Goal: Transaction & Acquisition: Book appointment/travel/reservation

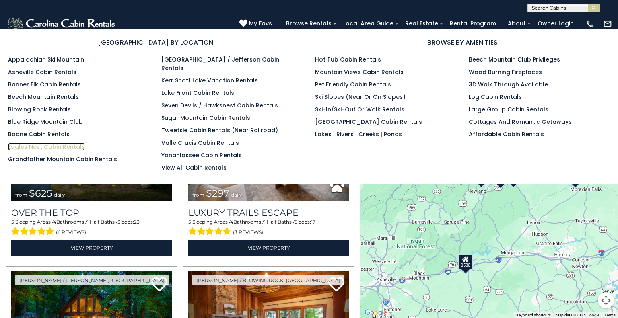
click at [66, 146] on link "Eagles Nest Cabin Rentals" at bounding box center [46, 147] width 77 height 8
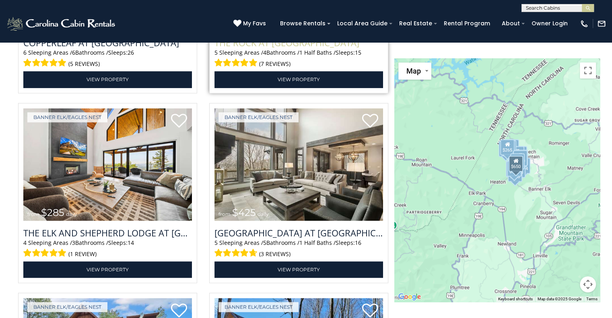
scroll to position [1055, 0]
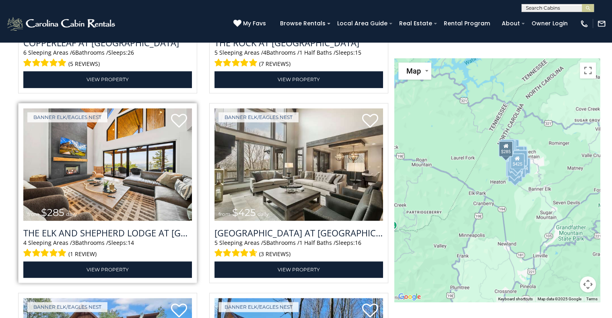
click at [80, 166] on img at bounding box center [107, 164] width 169 height 113
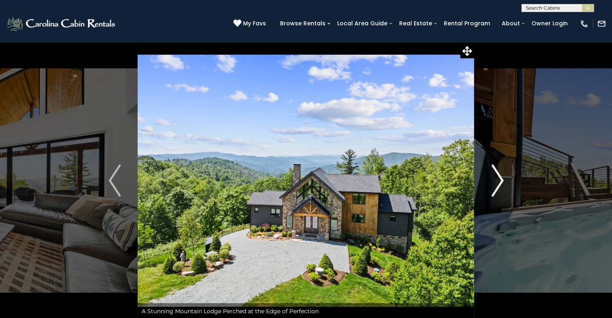
click at [499, 183] on img "Next" at bounding box center [497, 181] width 12 height 32
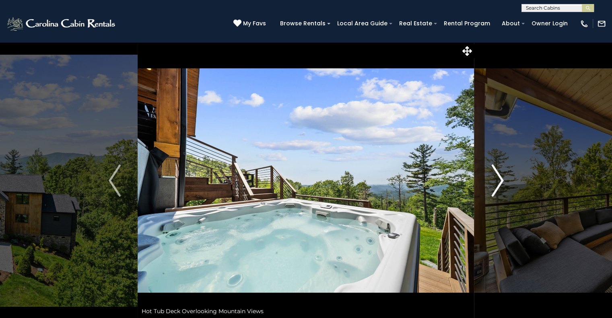
click at [499, 183] on img "Next" at bounding box center [497, 181] width 12 height 32
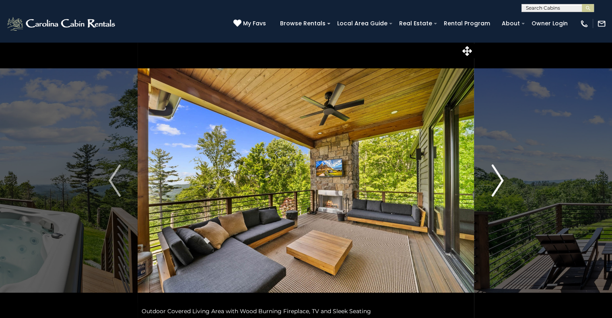
click at [499, 183] on img "Next" at bounding box center [497, 181] width 12 height 32
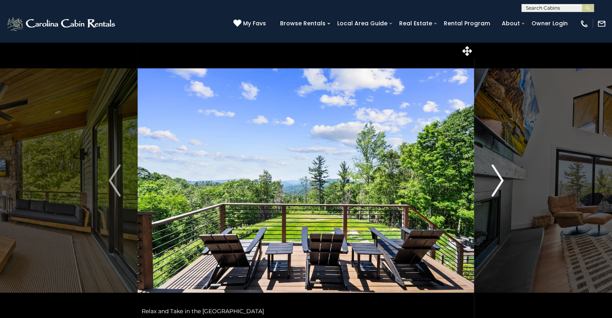
click at [499, 183] on img "Next" at bounding box center [497, 181] width 12 height 32
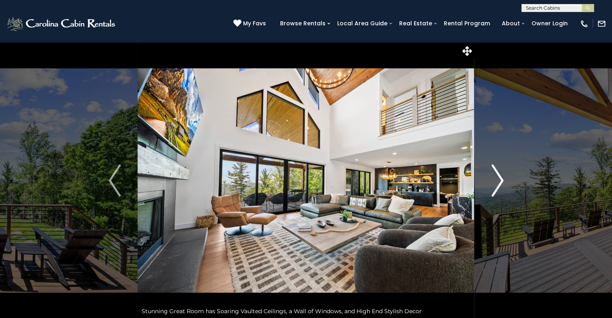
click at [499, 183] on img "Next" at bounding box center [497, 181] width 12 height 32
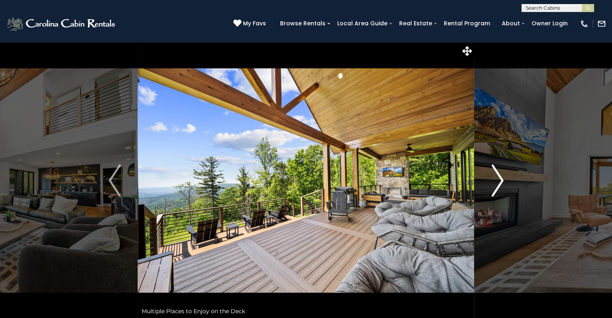
click at [499, 183] on img "Next" at bounding box center [497, 181] width 12 height 32
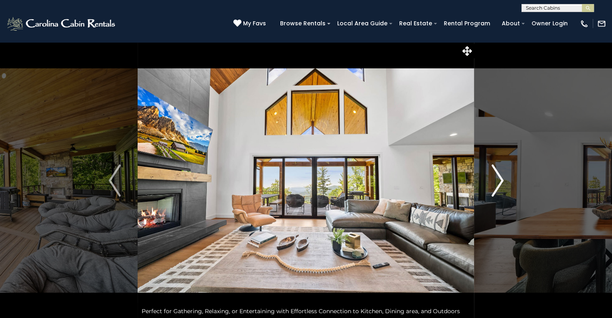
click at [499, 183] on img "Next" at bounding box center [497, 181] width 12 height 32
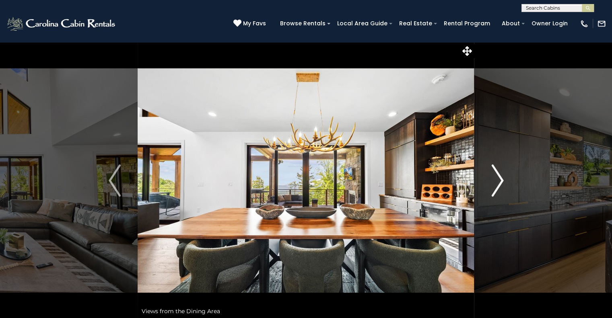
click at [499, 183] on img "Next" at bounding box center [497, 181] width 12 height 32
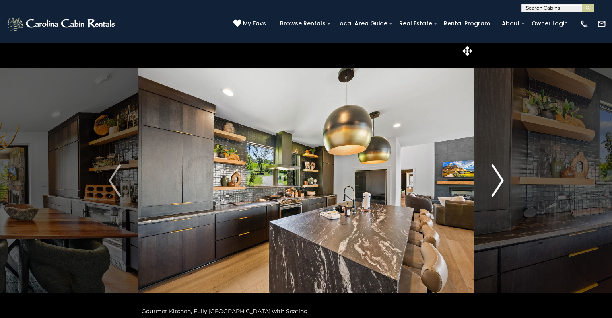
click at [499, 183] on img "Next" at bounding box center [497, 181] width 12 height 32
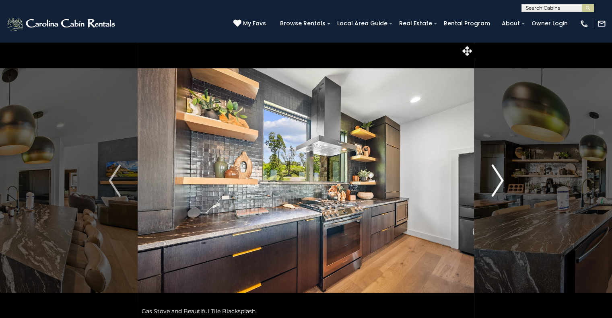
click at [499, 183] on img "Next" at bounding box center [497, 181] width 12 height 32
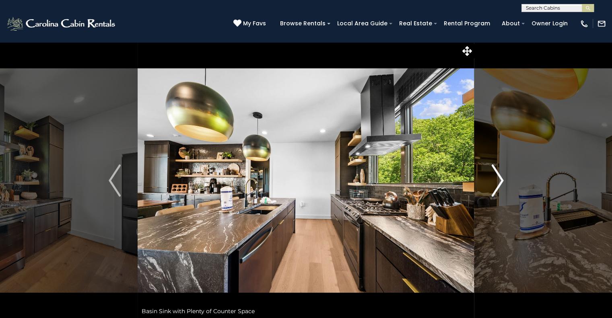
click at [499, 183] on img "Next" at bounding box center [497, 181] width 12 height 32
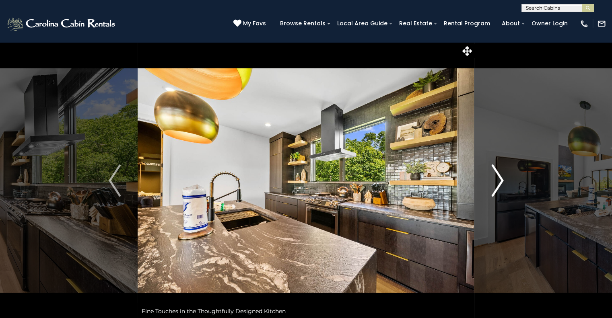
click at [499, 183] on img "Next" at bounding box center [497, 181] width 12 height 32
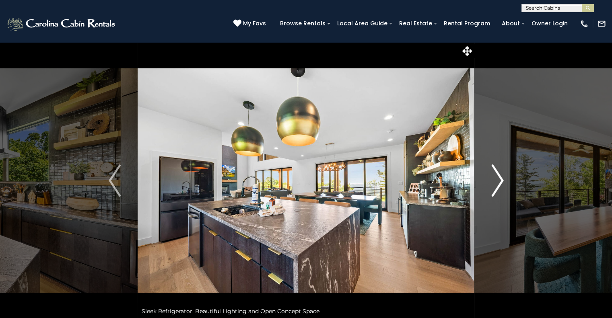
click at [499, 183] on img "Next" at bounding box center [497, 181] width 12 height 32
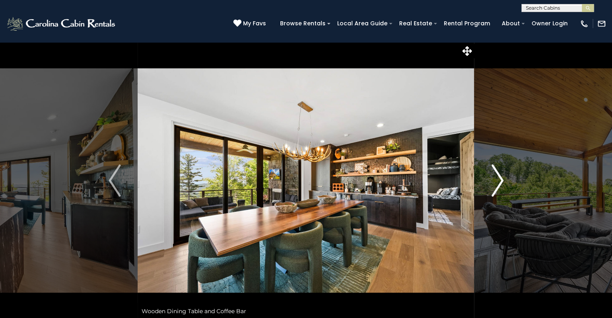
click at [499, 183] on img "Next" at bounding box center [497, 181] width 12 height 32
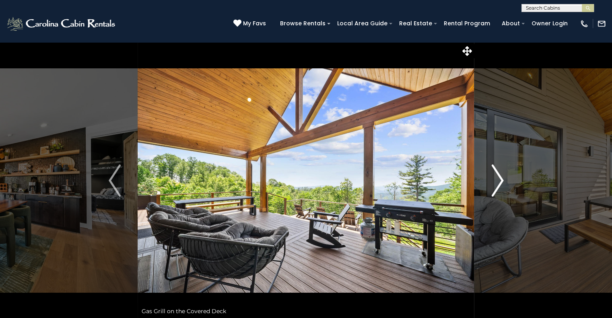
click at [499, 183] on img "Next" at bounding box center [497, 181] width 12 height 32
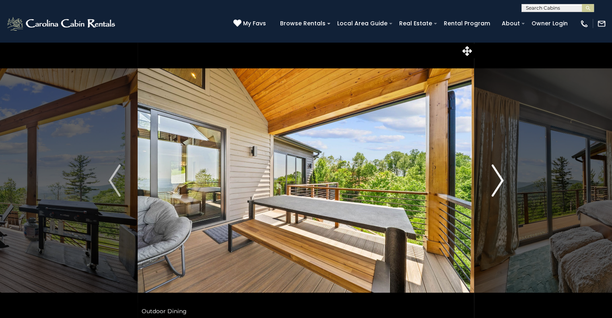
click at [499, 183] on img "Next" at bounding box center [497, 181] width 12 height 32
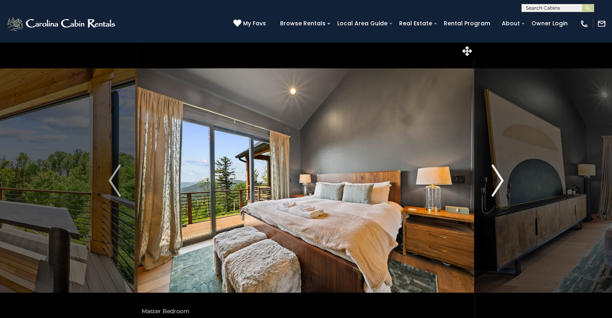
click at [499, 183] on img "Next" at bounding box center [497, 181] width 12 height 32
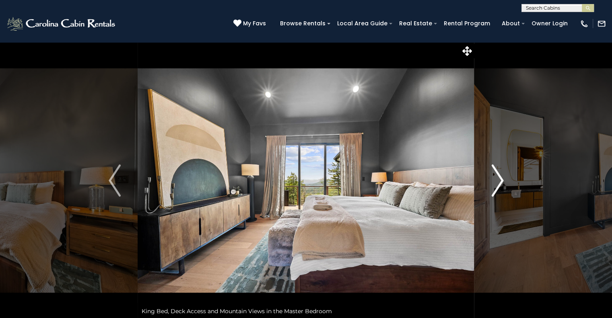
click at [499, 183] on img "Next" at bounding box center [497, 181] width 12 height 32
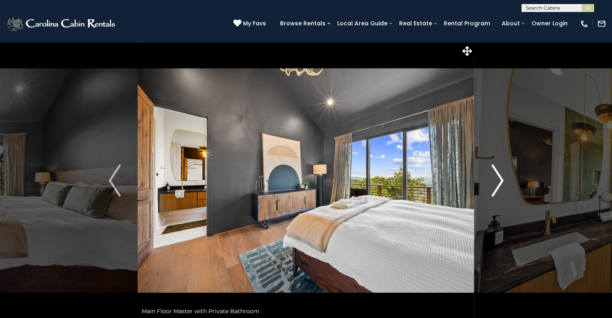
click at [499, 183] on img "Next" at bounding box center [497, 181] width 12 height 32
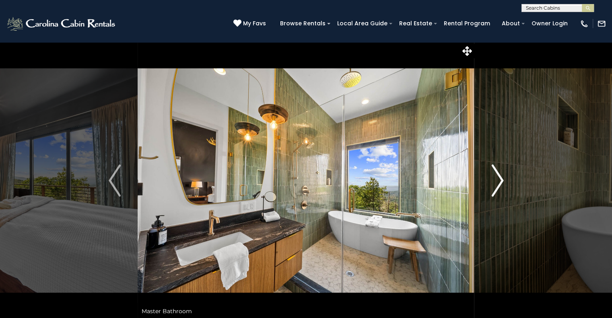
click at [499, 183] on img "Next" at bounding box center [497, 181] width 12 height 32
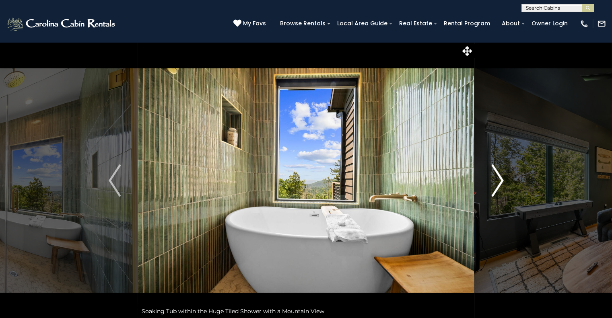
click at [499, 183] on img "Next" at bounding box center [497, 181] width 12 height 32
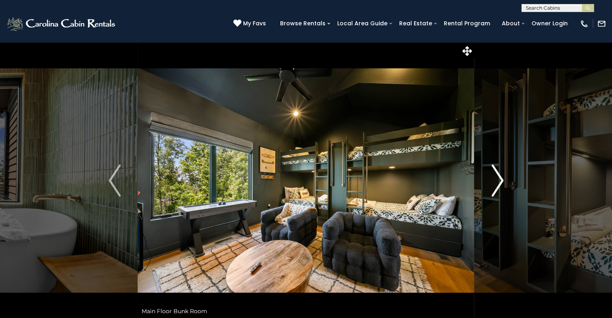
click at [499, 183] on img "Next" at bounding box center [497, 181] width 12 height 32
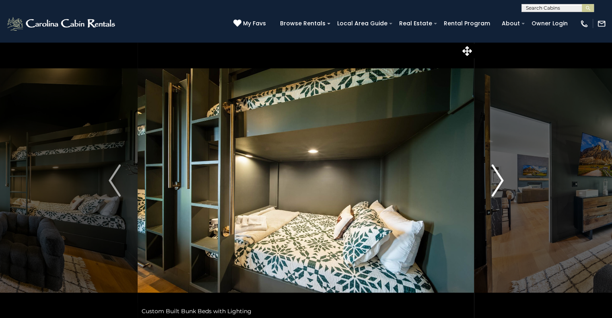
click at [499, 183] on img "Next" at bounding box center [497, 181] width 12 height 32
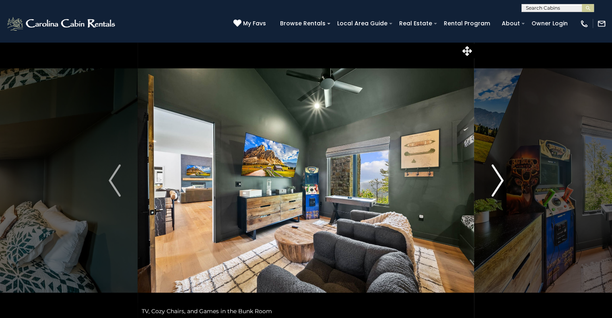
click at [499, 183] on img "Next" at bounding box center [497, 181] width 12 height 32
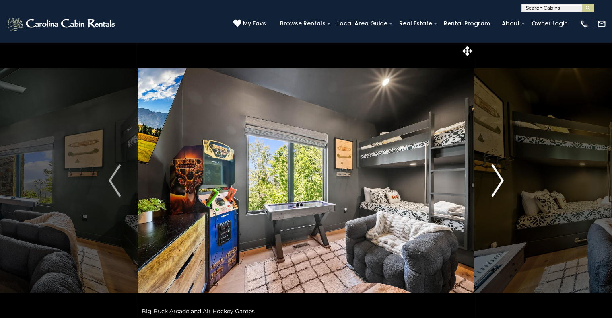
click at [499, 183] on img "Next" at bounding box center [497, 181] width 12 height 32
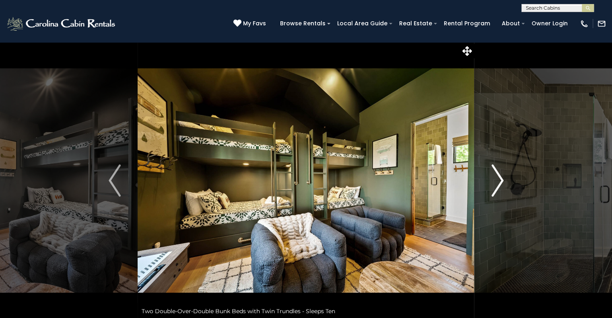
click at [499, 183] on img "Next" at bounding box center [497, 181] width 12 height 32
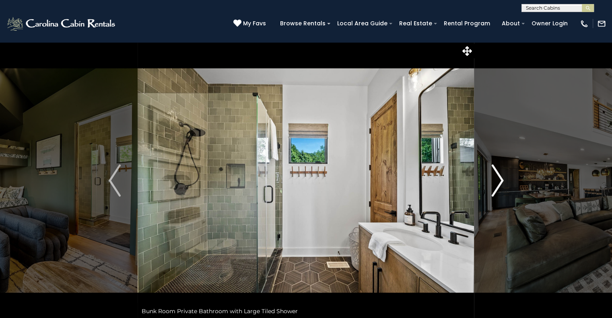
click at [499, 183] on img "Next" at bounding box center [497, 181] width 12 height 32
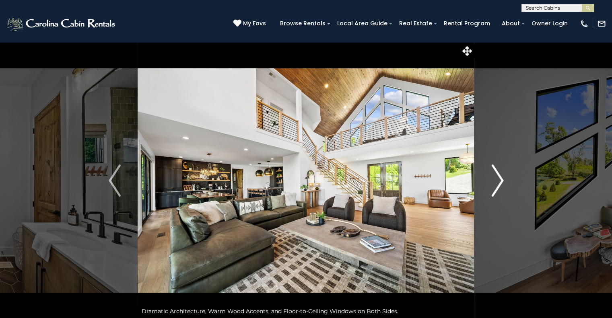
click at [499, 183] on img "Next" at bounding box center [497, 181] width 12 height 32
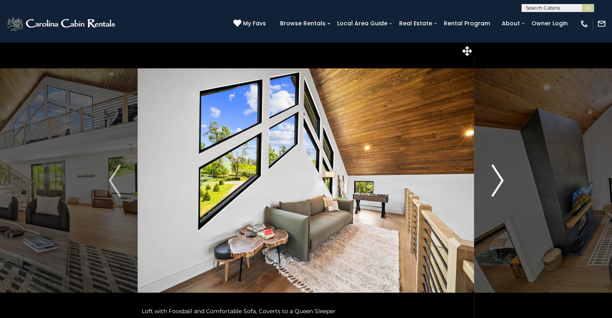
click at [499, 183] on img "Next" at bounding box center [497, 181] width 12 height 32
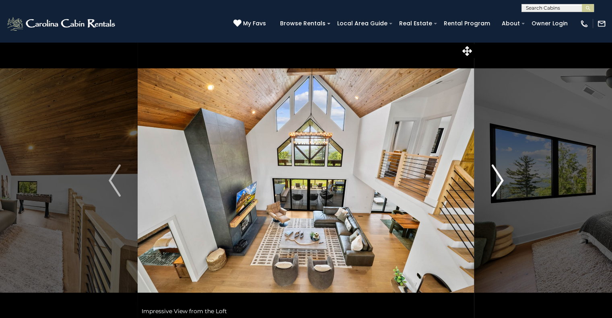
click at [499, 183] on img "Next" at bounding box center [497, 181] width 12 height 32
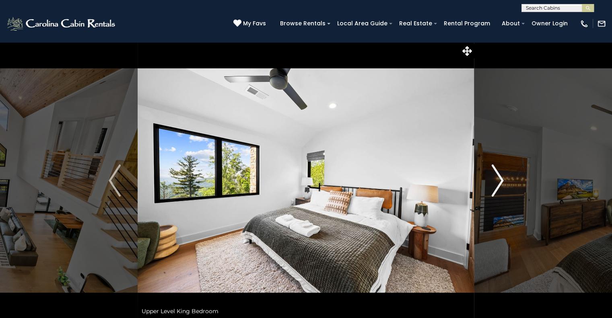
click at [499, 183] on img "Next" at bounding box center [497, 181] width 12 height 32
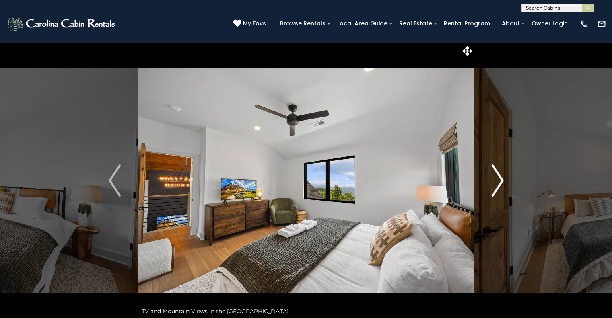
click at [499, 183] on img "Next" at bounding box center [497, 181] width 12 height 32
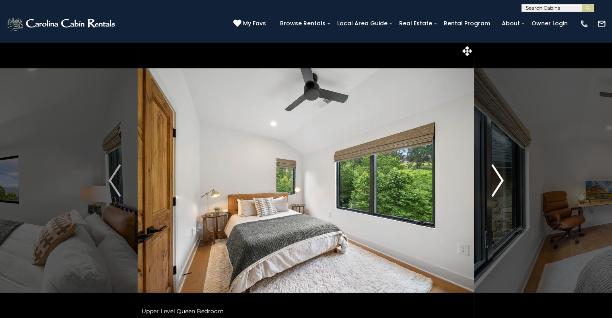
click at [499, 183] on img "Next" at bounding box center [497, 181] width 12 height 32
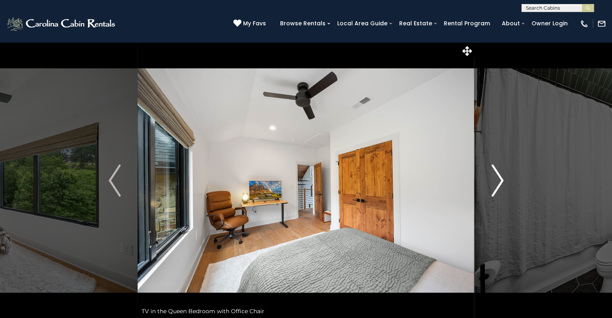
click at [499, 183] on img "Next" at bounding box center [497, 181] width 12 height 32
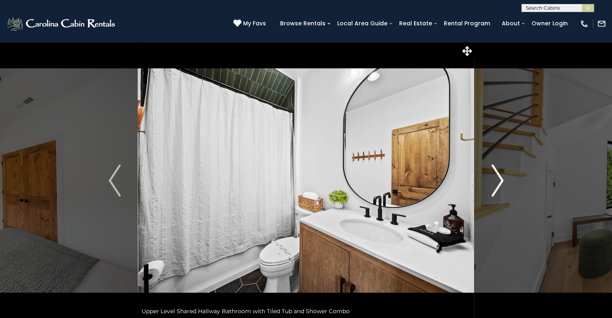
click at [499, 183] on img "Next" at bounding box center [497, 181] width 12 height 32
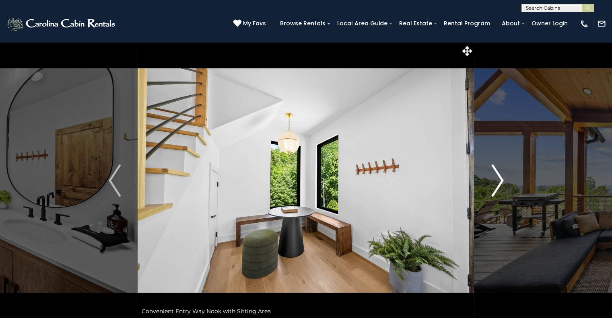
click at [499, 183] on img "Next" at bounding box center [497, 181] width 12 height 32
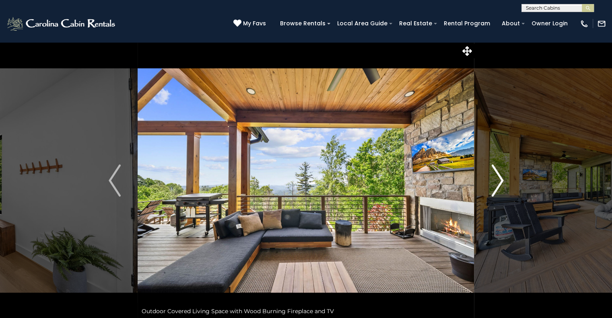
click at [499, 183] on img "Next" at bounding box center [497, 181] width 12 height 32
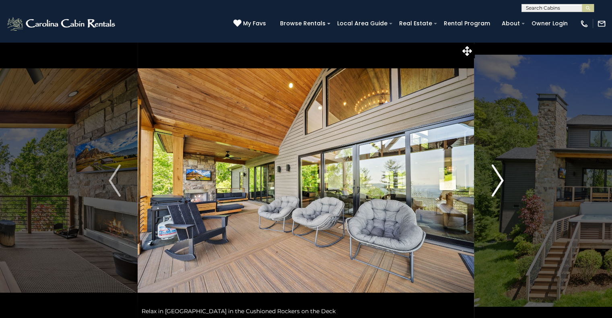
click at [499, 183] on img "Next" at bounding box center [497, 181] width 12 height 32
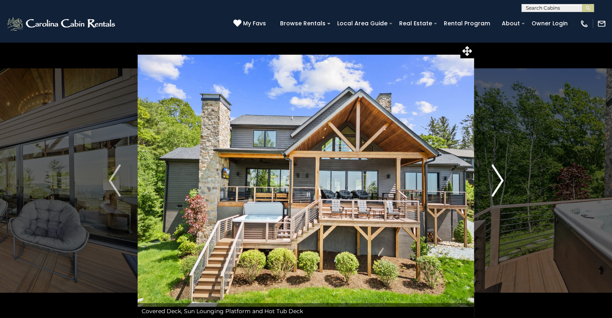
click at [499, 183] on img "Next" at bounding box center [497, 181] width 12 height 32
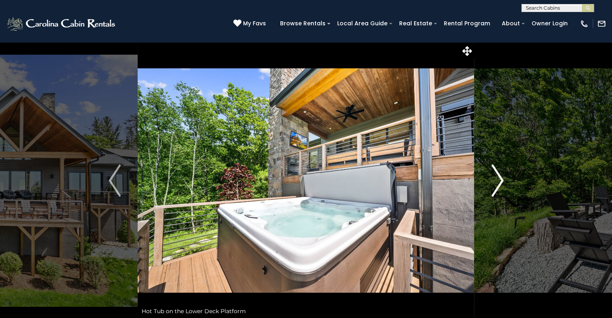
click at [499, 183] on img "Next" at bounding box center [497, 181] width 12 height 32
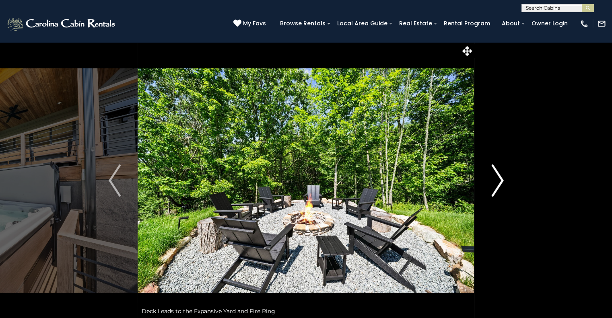
click at [499, 183] on img "Next" at bounding box center [497, 181] width 12 height 32
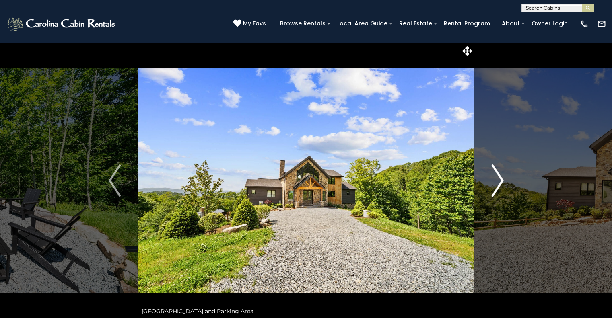
click at [499, 183] on img "Next" at bounding box center [497, 181] width 12 height 32
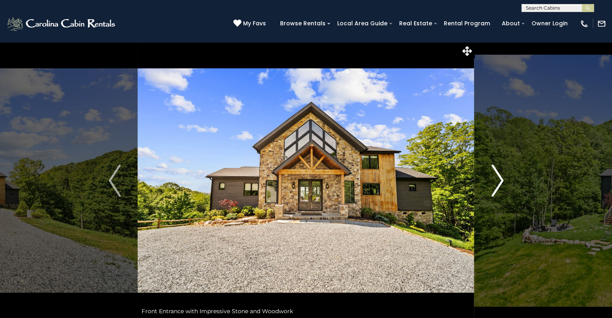
click at [499, 183] on img "Next" at bounding box center [497, 181] width 12 height 32
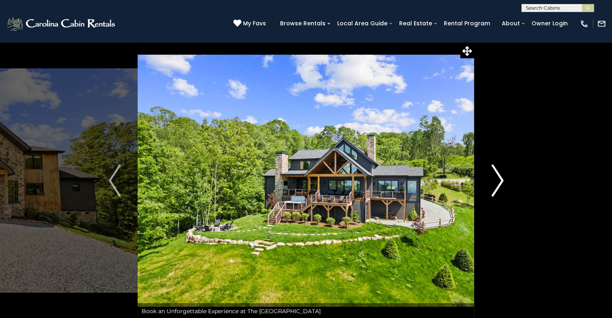
click at [499, 183] on img "Next" at bounding box center [497, 181] width 12 height 32
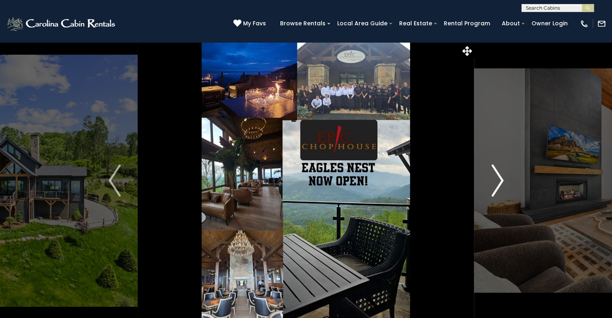
click at [499, 183] on img "Next" at bounding box center [497, 181] width 12 height 32
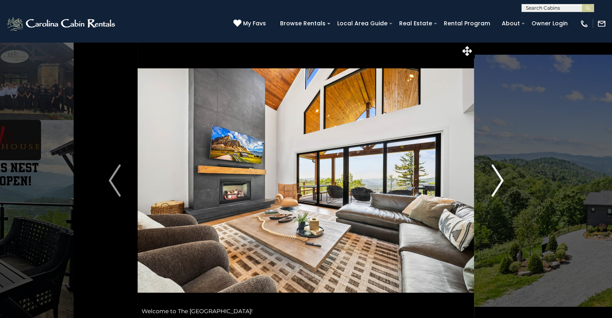
click at [499, 183] on img "Next" at bounding box center [497, 181] width 12 height 32
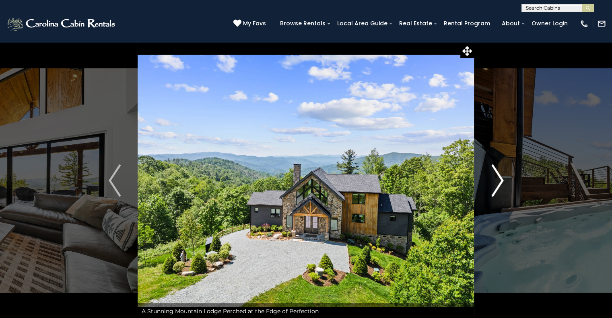
click at [496, 189] on img "Next" at bounding box center [497, 181] width 12 height 32
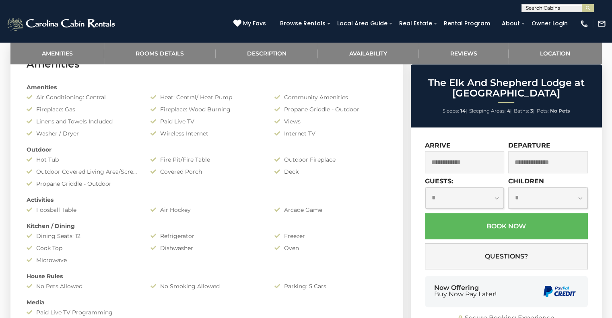
scroll to position [411, 0]
click at [486, 162] on input "text" at bounding box center [465, 162] width 80 height 22
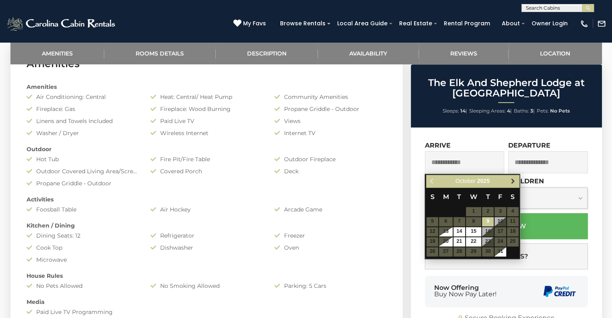
click at [512, 183] on span "Next" at bounding box center [513, 181] width 6 height 6
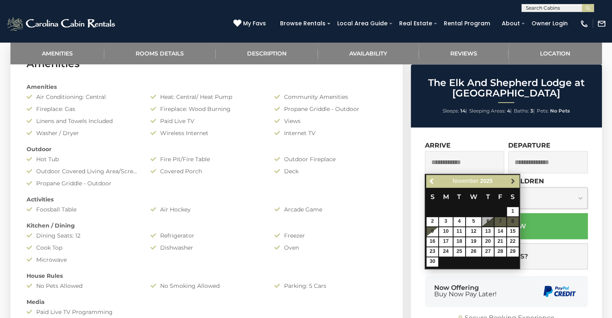
click at [512, 182] on span "Next" at bounding box center [513, 181] width 6 height 6
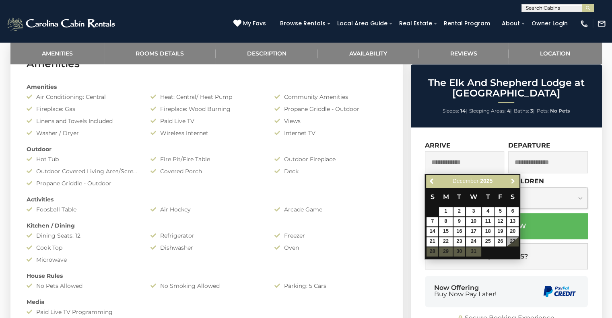
click at [512, 182] on span "Next" at bounding box center [513, 181] width 6 height 6
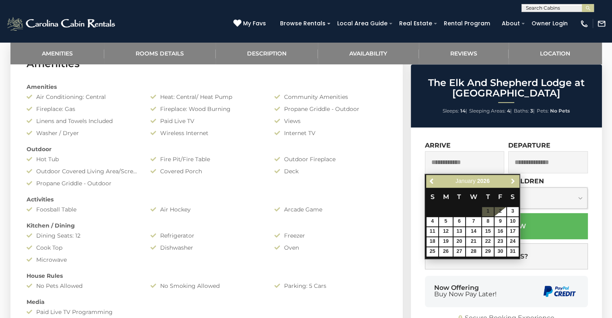
click at [512, 182] on span "Next" at bounding box center [513, 181] width 6 height 6
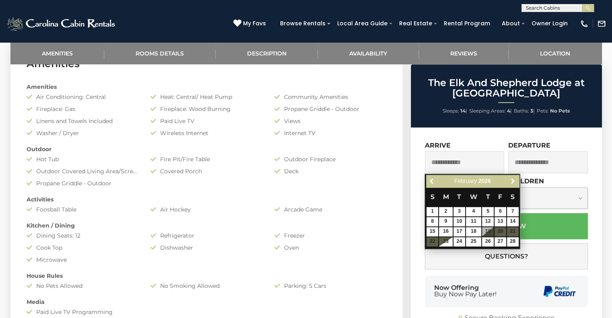
click at [512, 182] on span "Next" at bounding box center [513, 181] width 6 height 6
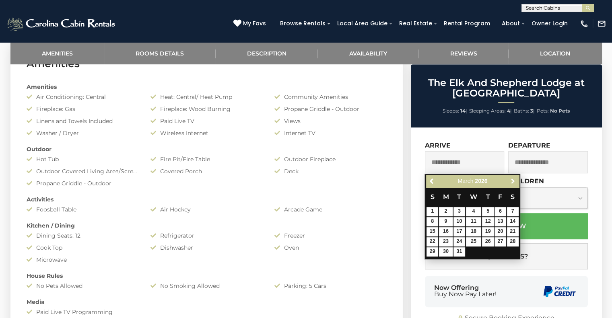
click at [512, 182] on span "Next" at bounding box center [513, 181] width 6 height 6
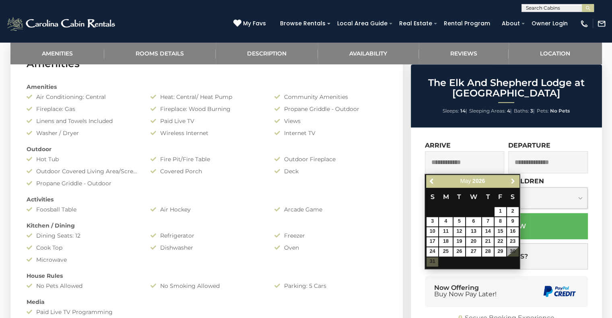
click at [512, 182] on span "Next" at bounding box center [513, 181] width 6 height 6
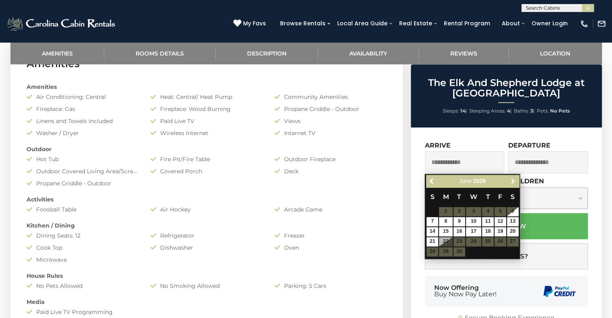
click at [512, 182] on span "Next" at bounding box center [513, 181] width 6 height 6
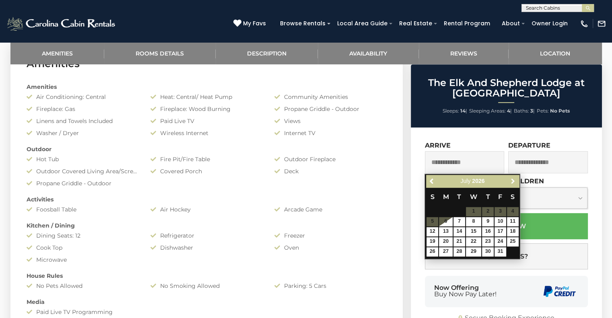
click at [512, 182] on span "Next" at bounding box center [513, 181] width 6 height 6
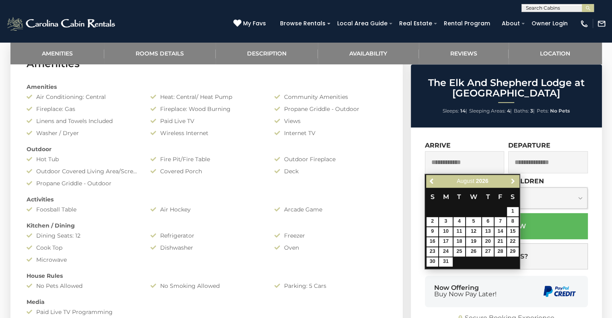
click at [512, 182] on span "Next" at bounding box center [513, 181] width 6 height 6
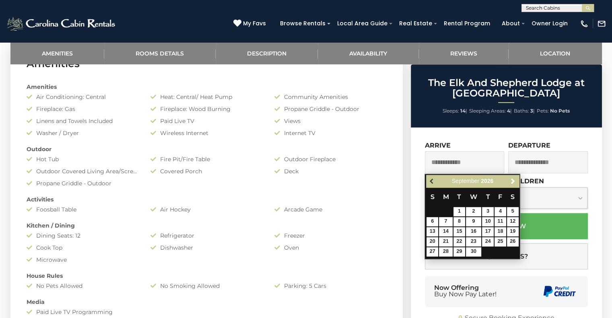
click at [432, 183] on span "Previous" at bounding box center [432, 181] width 6 height 6
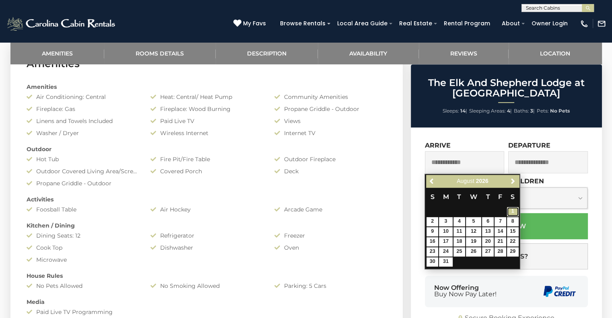
click at [511, 209] on link "1" at bounding box center [513, 211] width 12 height 9
type input "**********"
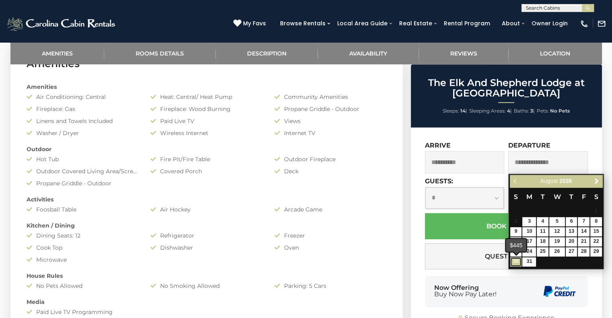
click at [515, 262] on link "30" at bounding box center [516, 262] width 12 height 9
type input "**********"
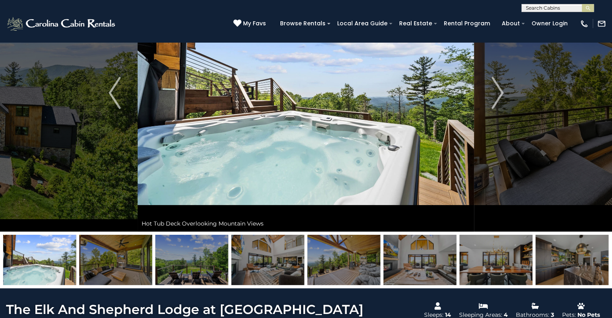
scroll to position [87, 0]
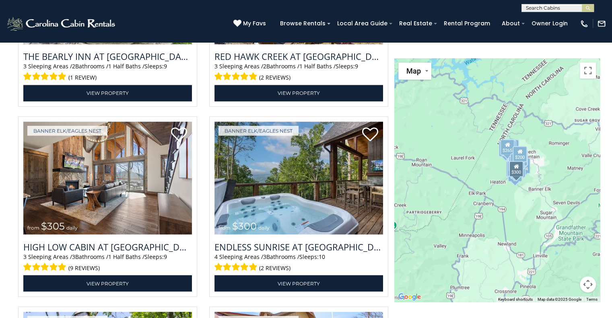
scroll to position [1422, 0]
click at [295, 151] on img at bounding box center [299, 178] width 169 height 113
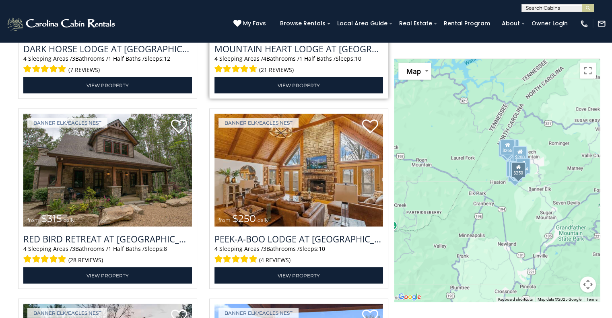
scroll to position [1810, 0]
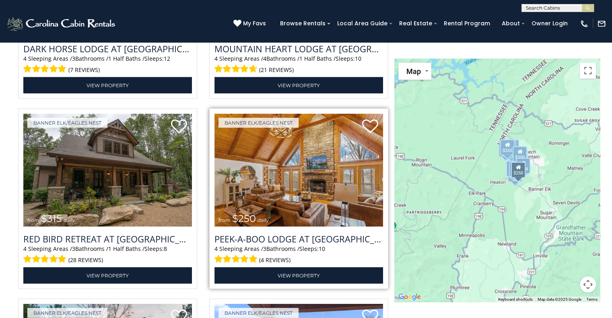
click at [330, 182] on img at bounding box center [299, 170] width 169 height 113
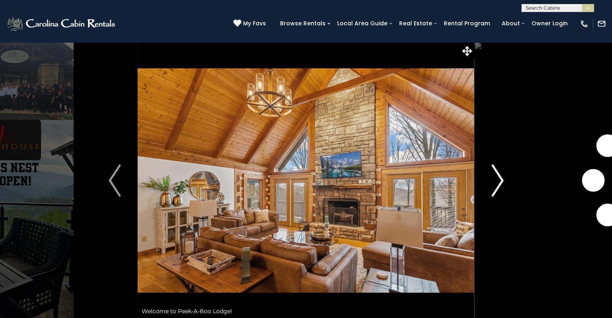
click at [497, 185] on img "Next" at bounding box center [497, 181] width 12 height 32
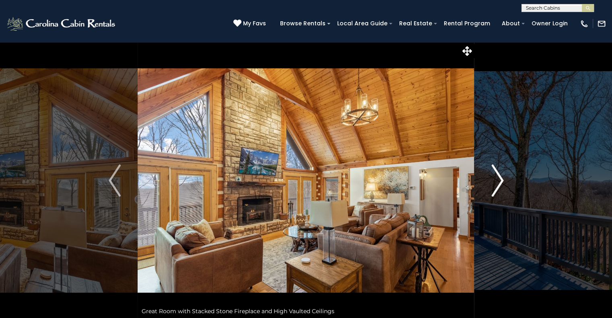
click at [497, 185] on img "Next" at bounding box center [497, 181] width 12 height 32
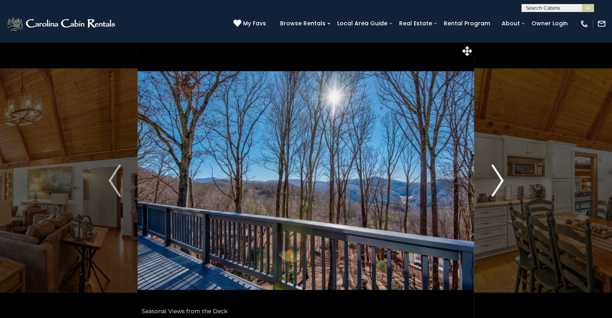
click at [497, 185] on img "Next" at bounding box center [497, 181] width 12 height 32
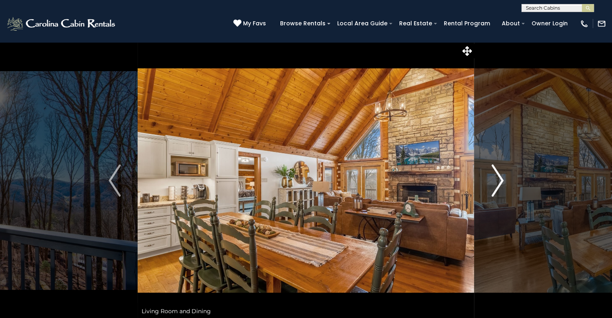
click at [497, 185] on img "Next" at bounding box center [497, 181] width 12 height 32
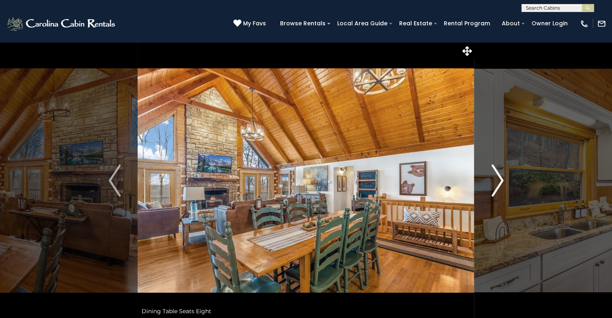
click at [497, 185] on img "Next" at bounding box center [497, 181] width 12 height 32
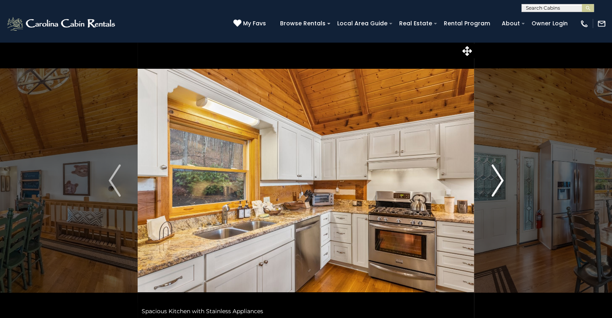
click at [497, 185] on img "Next" at bounding box center [497, 181] width 12 height 32
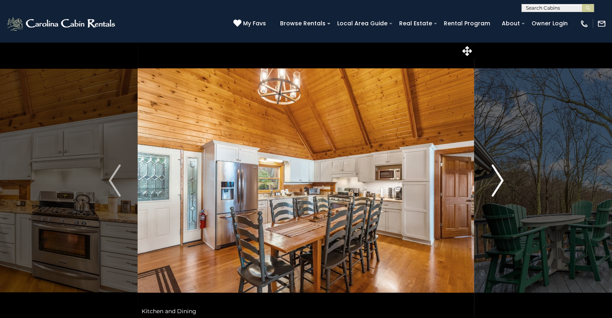
click at [497, 185] on img "Next" at bounding box center [497, 181] width 12 height 32
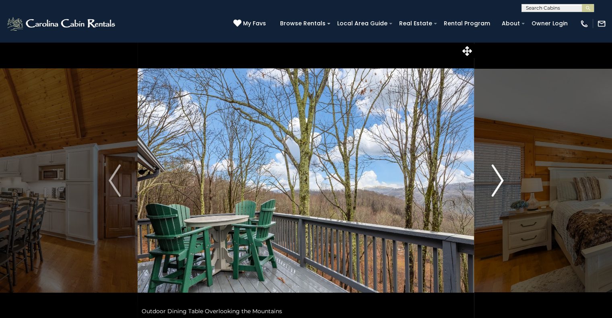
click at [497, 185] on img "Next" at bounding box center [497, 181] width 12 height 32
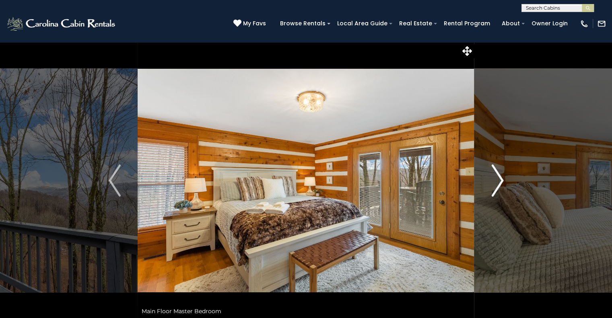
click at [497, 185] on img "Next" at bounding box center [497, 181] width 12 height 32
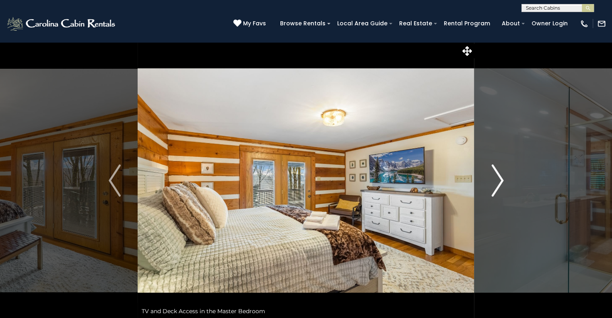
click at [497, 185] on img "Next" at bounding box center [497, 181] width 12 height 32
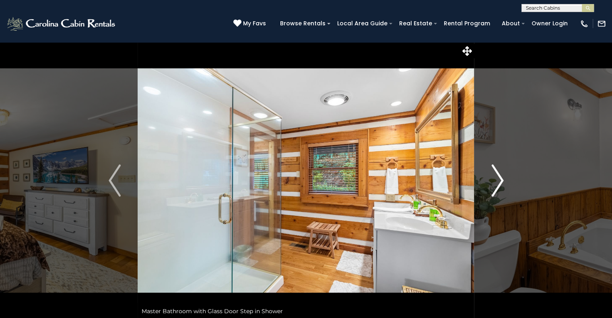
click at [497, 185] on img "Next" at bounding box center [497, 181] width 12 height 32
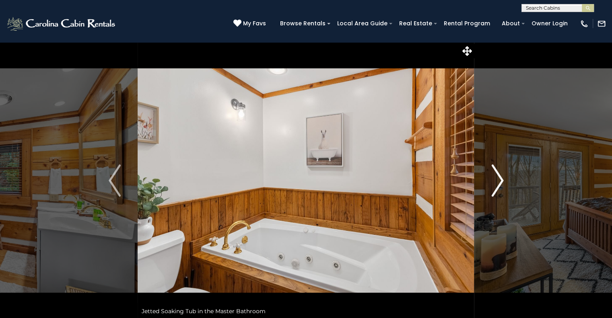
click at [497, 185] on img "Next" at bounding box center [497, 181] width 12 height 32
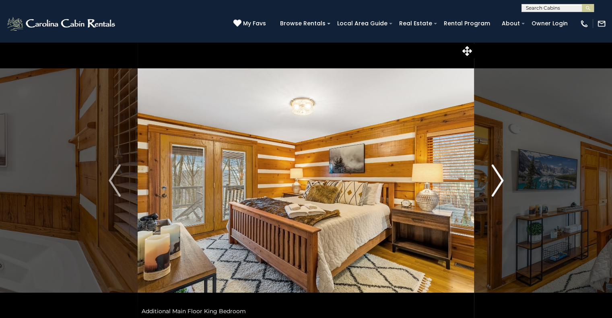
click at [497, 185] on img "Next" at bounding box center [497, 181] width 12 height 32
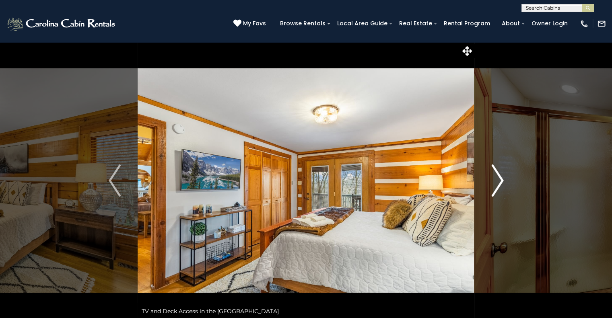
click at [497, 185] on img "Next" at bounding box center [497, 181] width 12 height 32
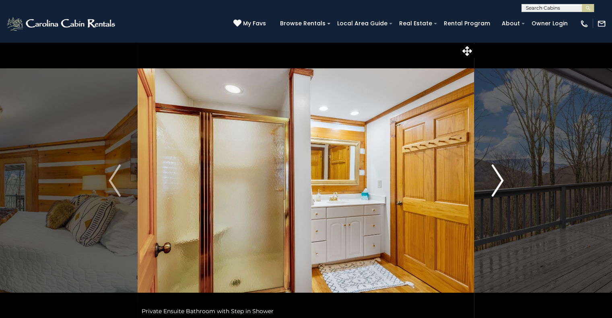
click at [497, 185] on img "Next" at bounding box center [497, 181] width 12 height 32
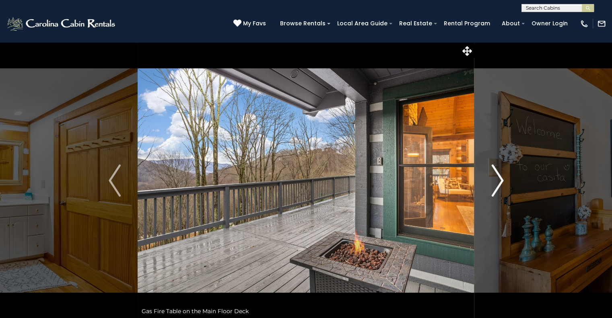
click at [497, 185] on img "Next" at bounding box center [497, 181] width 12 height 32
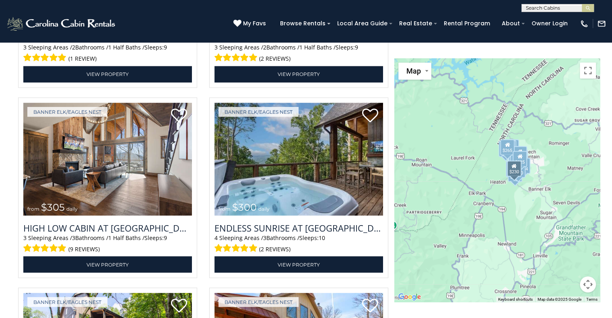
scroll to position [1264, 0]
